Goal: Obtain resource: Download file/media

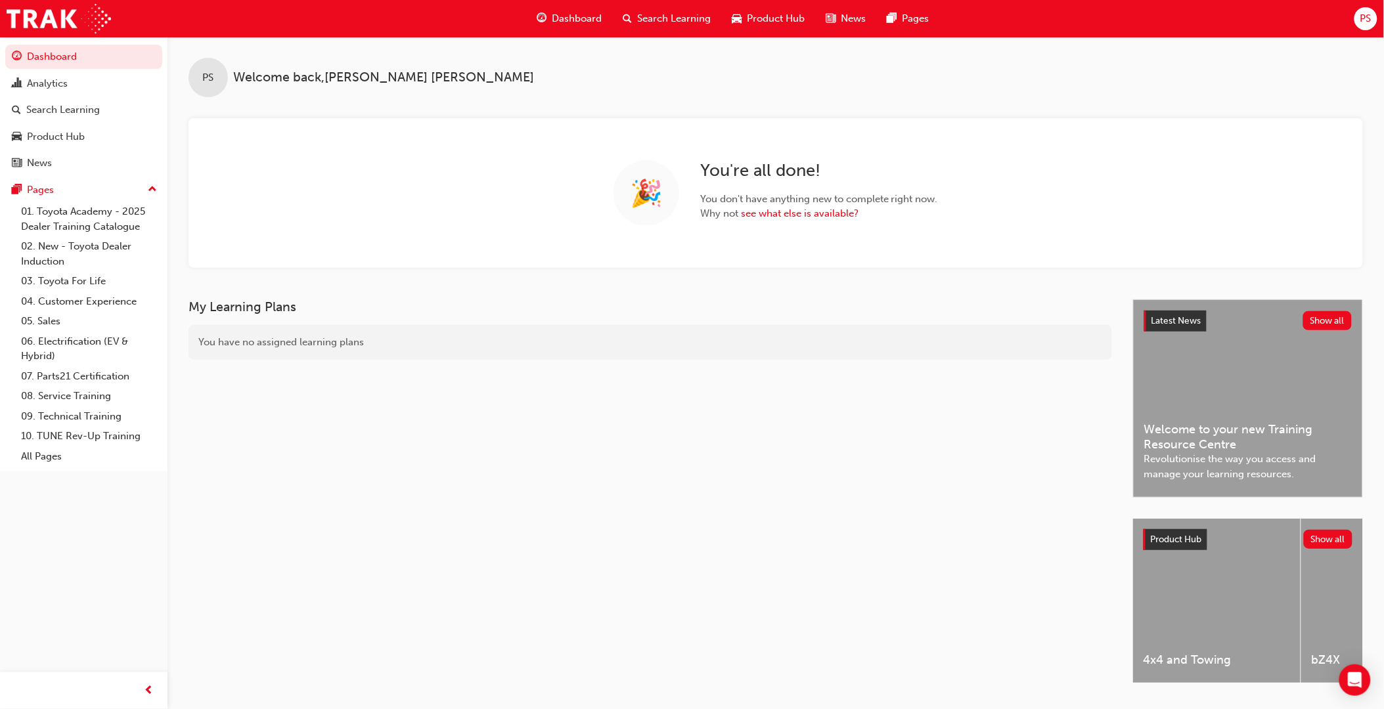
click at [784, 11] on span "Product Hub" at bounding box center [776, 18] width 58 height 15
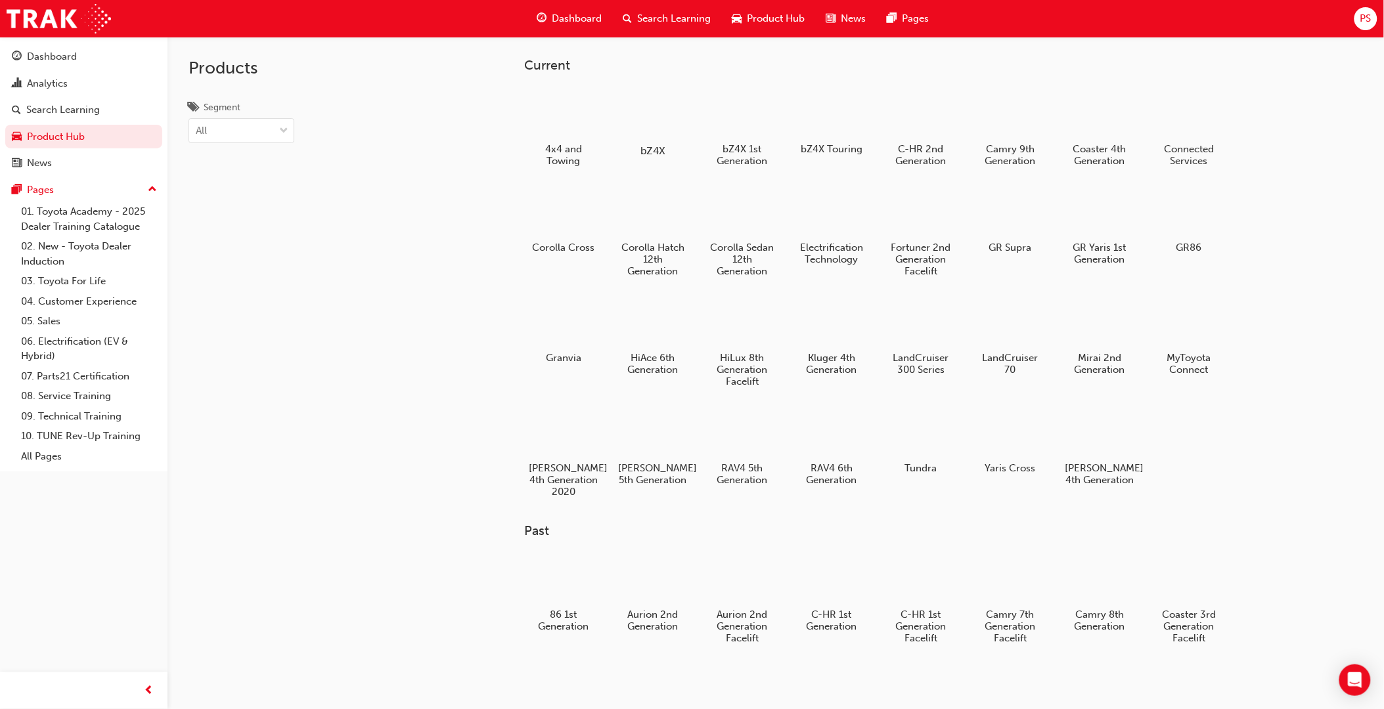
click at [625, 120] on div at bounding box center [653, 113] width 73 height 53
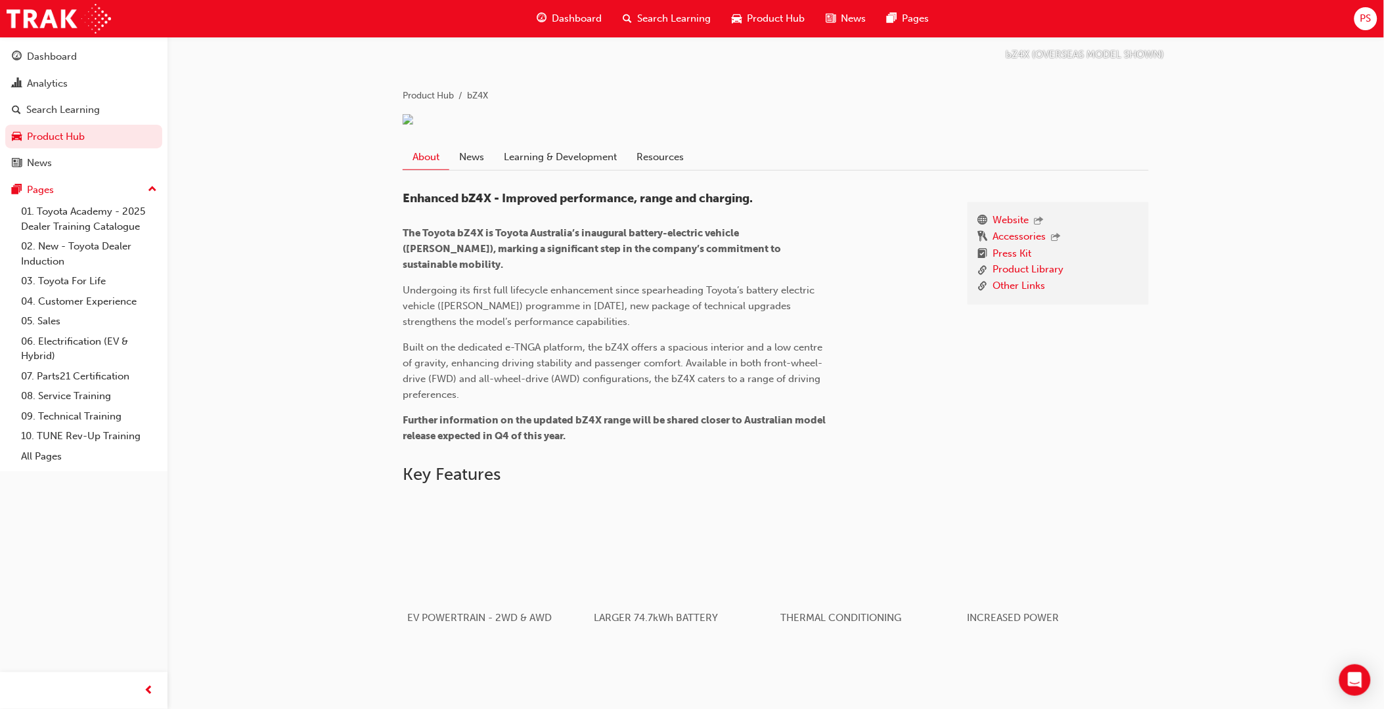
scroll to position [146, 0]
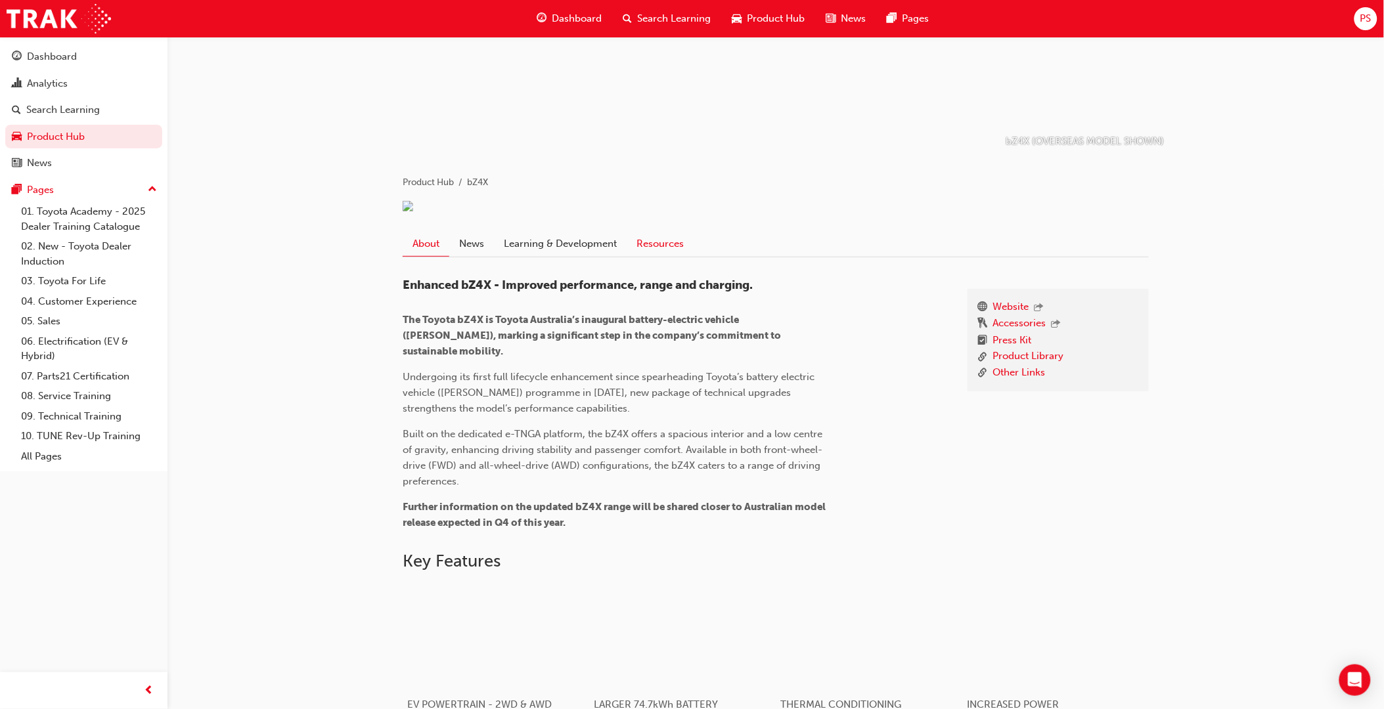
click at [665, 256] on link "Resources" at bounding box center [659, 243] width 67 height 25
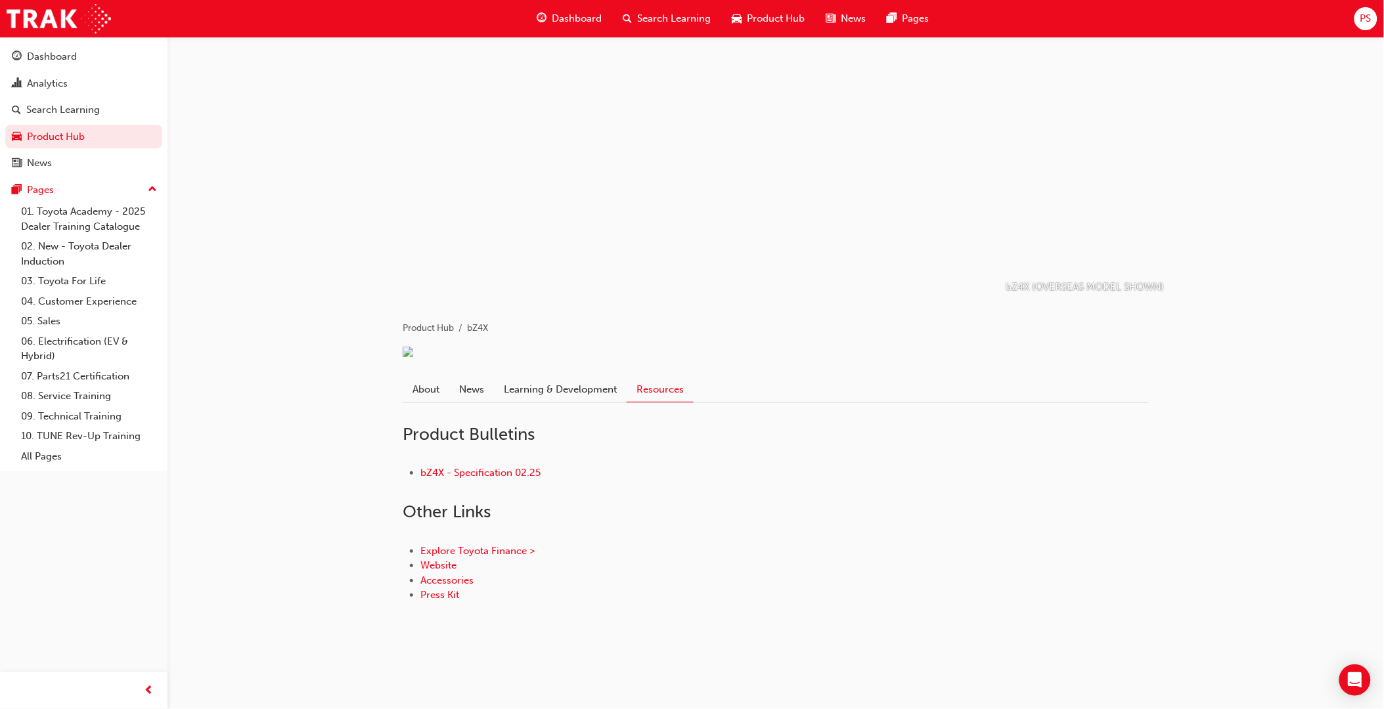
scroll to position [5, 0]
click at [475, 479] on link "bZ4X - Specification 02.25" at bounding box center [480, 473] width 120 height 12
